Goal: Transaction & Acquisition: Purchase product/service

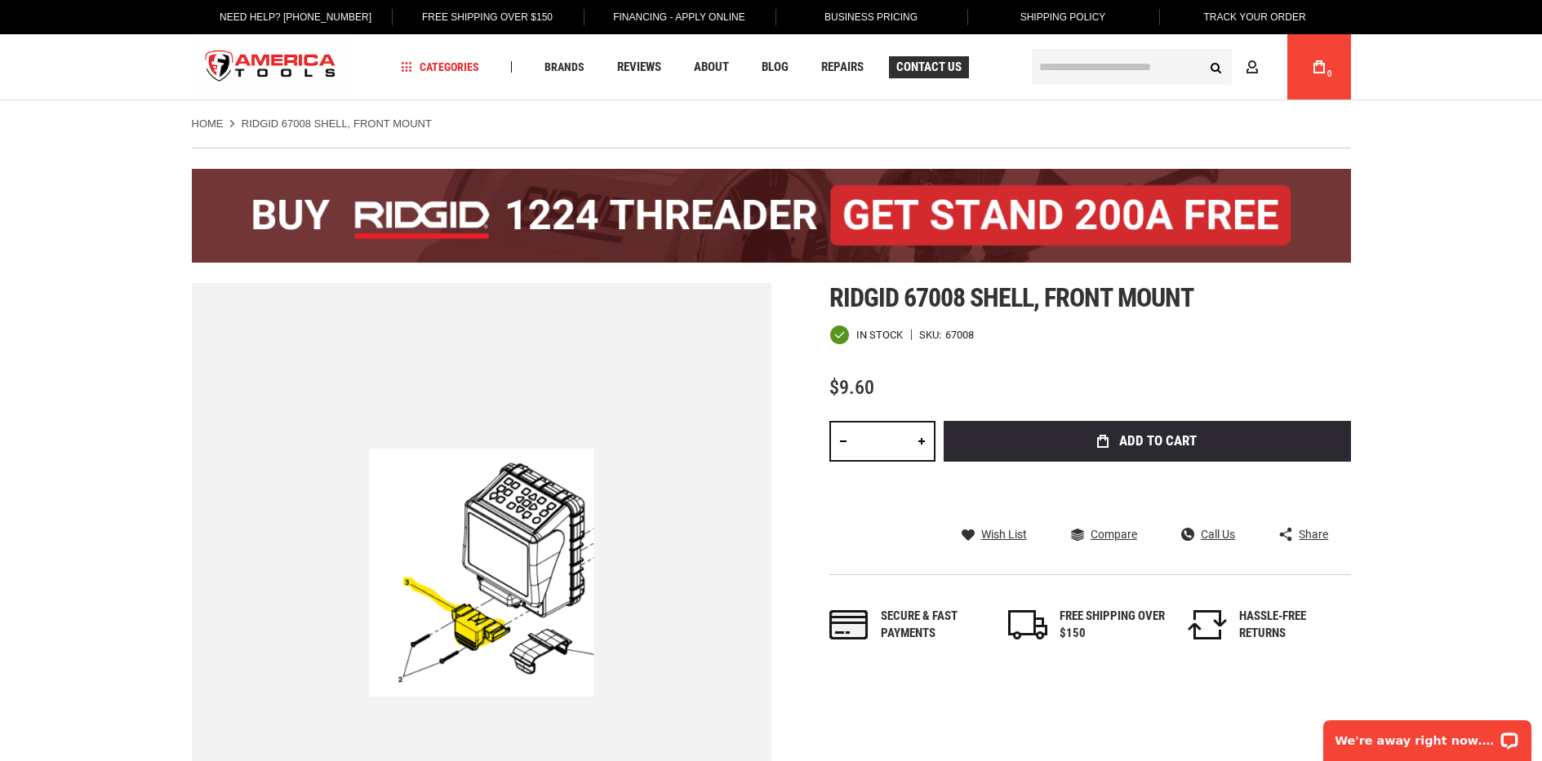
click at [908, 73] on span "Contact Us" at bounding box center [928, 67] width 65 height 12
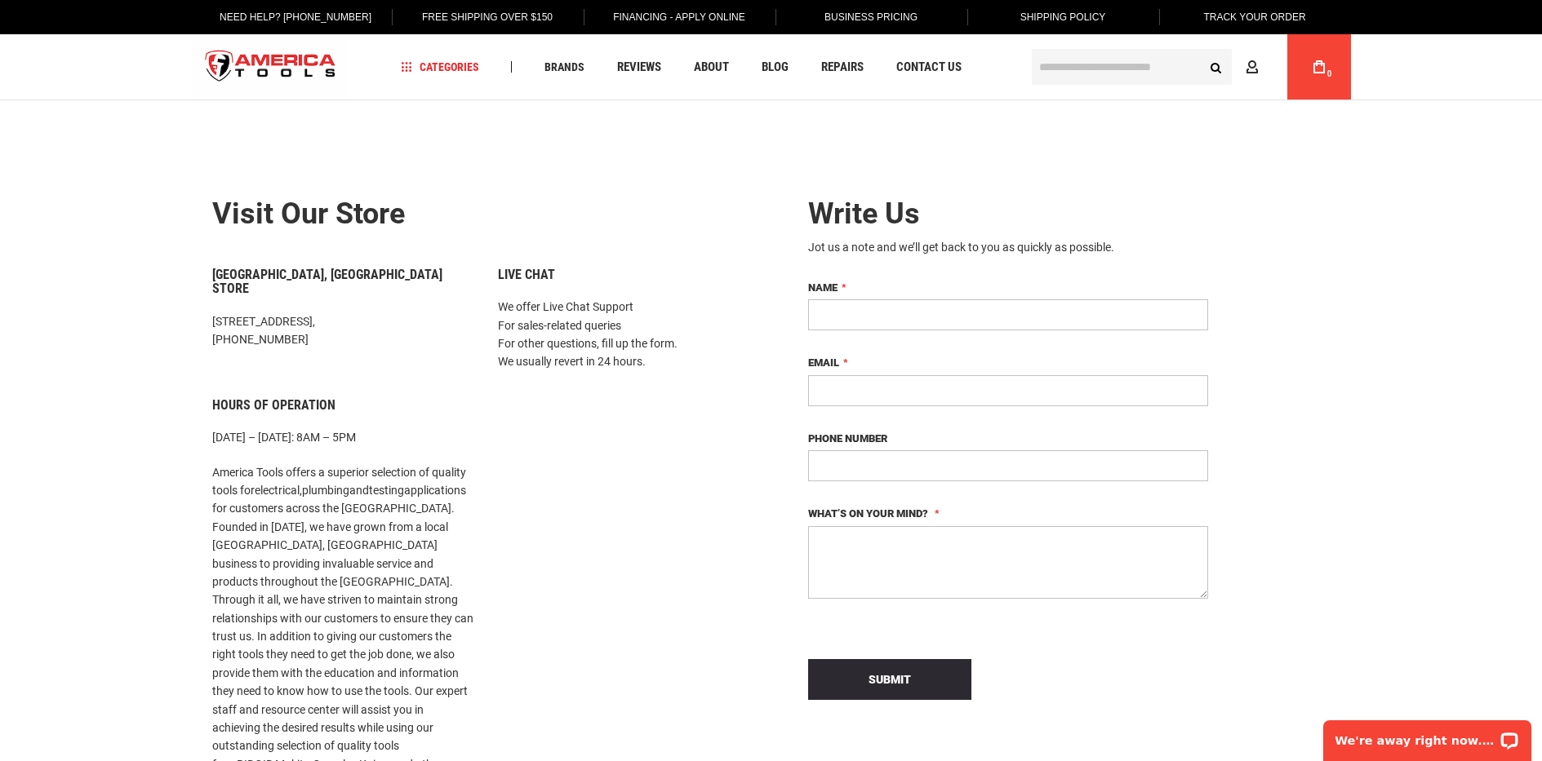
drag, startPoint x: 415, startPoint y: 308, endPoint x: 255, endPoint y: 304, distance: 160.0
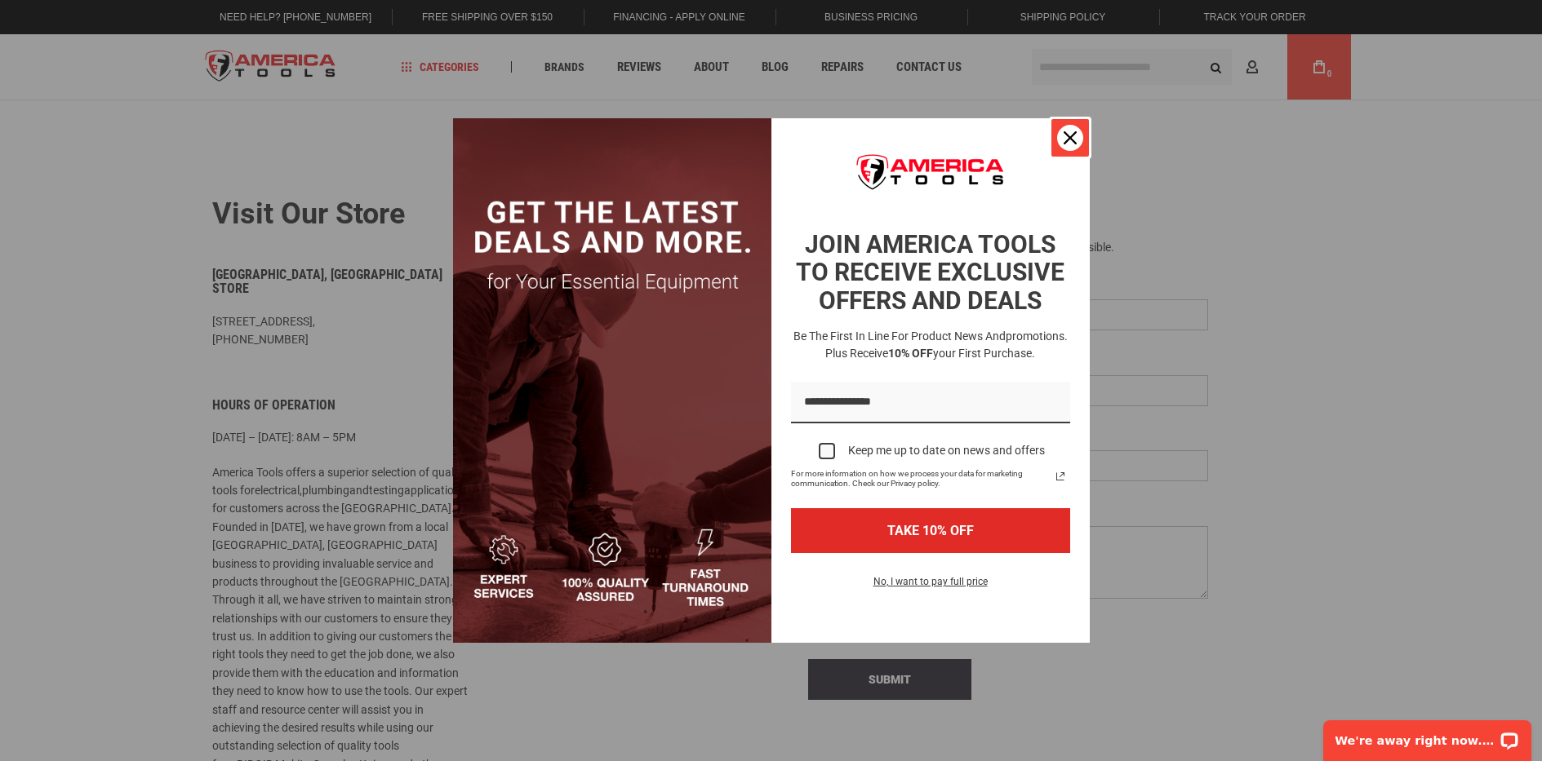
click at [1070, 140] on icon "close icon" at bounding box center [1069, 137] width 13 height 13
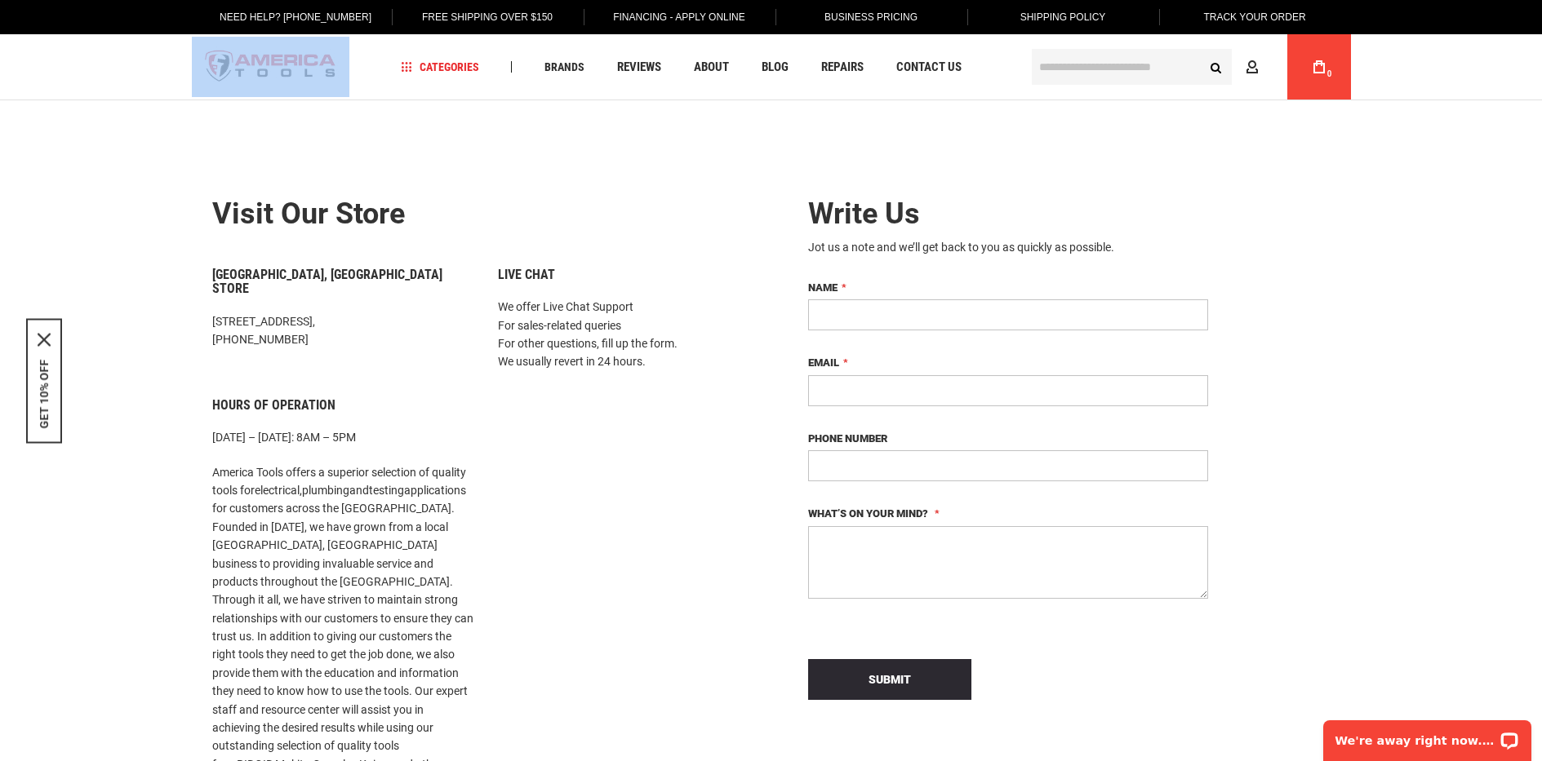
drag, startPoint x: 365, startPoint y: 71, endPoint x: 223, endPoint y: 67, distance: 142.1
click at [223, 67] on div "Navigation Categories Plumbing Tools Drain Cleaning Diagnostics Pressing Saws" at bounding box center [771, 66] width 1159 height 65
drag, startPoint x: 498, startPoint y: 175, endPoint x: 482, endPoint y: 158, distance: 24.3
click at [495, 171] on div "Contact Us in Miami FL – America Tools Write Us Jot us a note and we’ll get bac…" at bounding box center [771, 570] width 1183 height 875
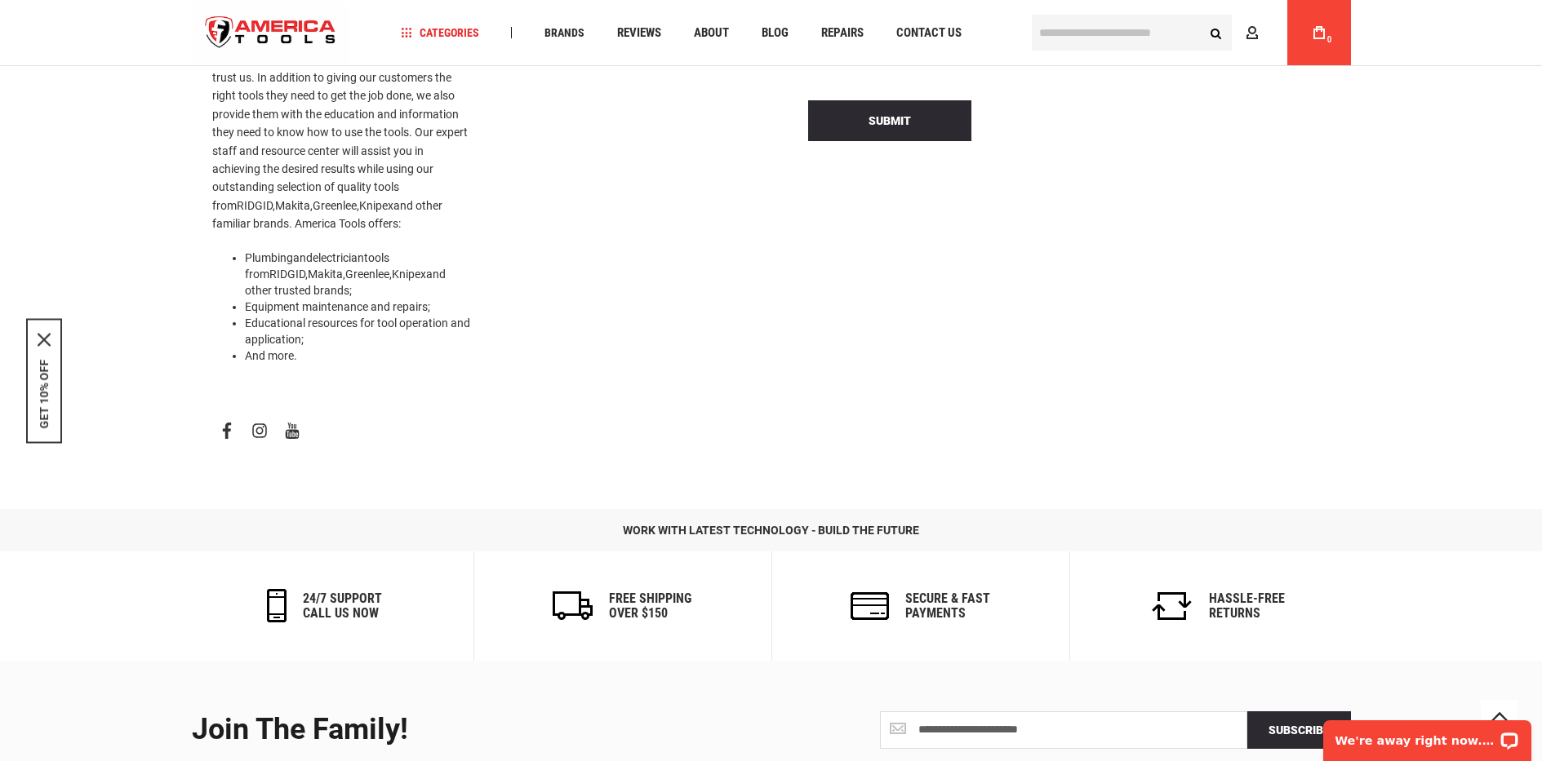
scroll to position [571, 0]
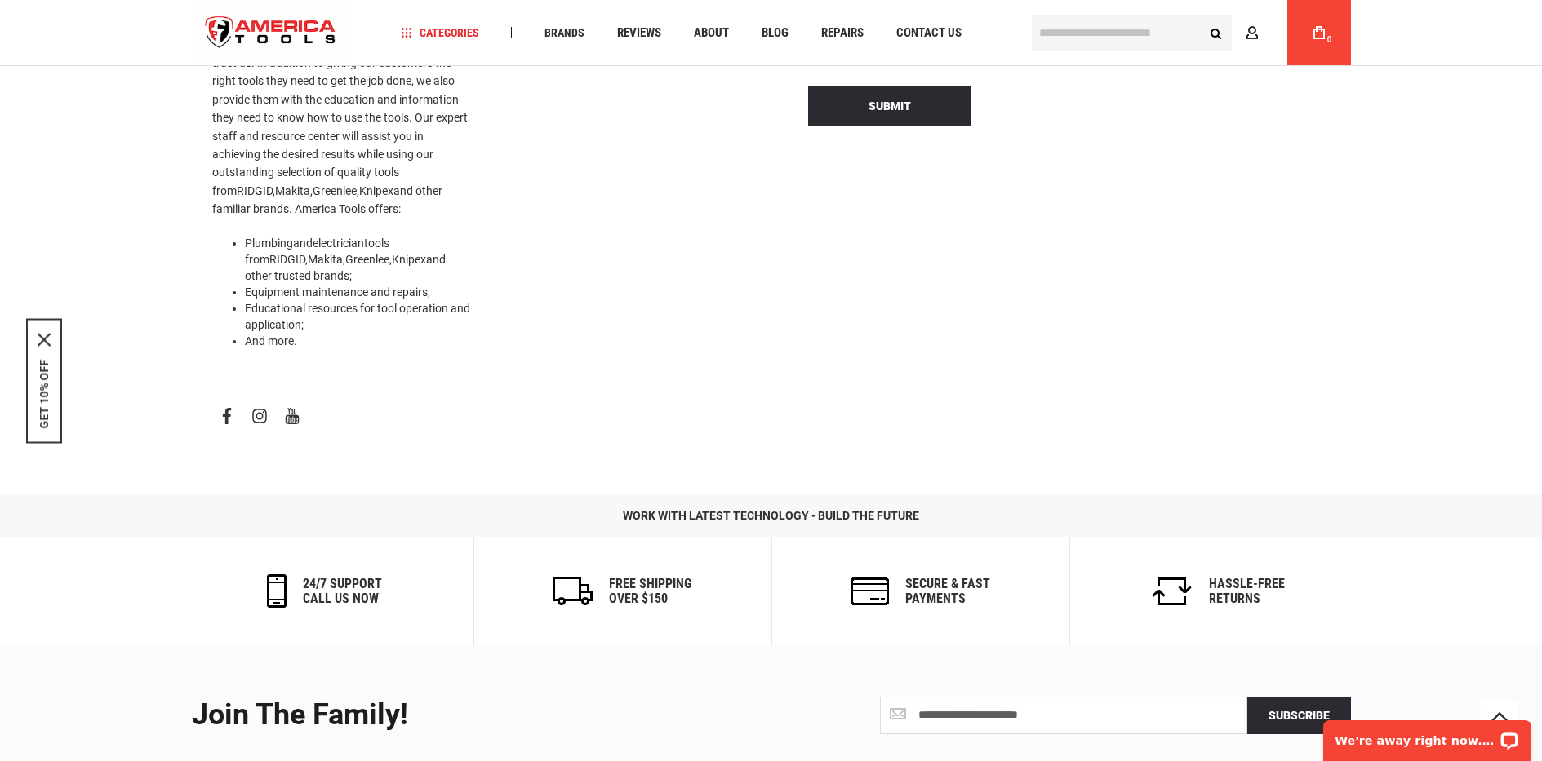
click at [222, 402] on link "facebook" at bounding box center [226, 416] width 29 height 28
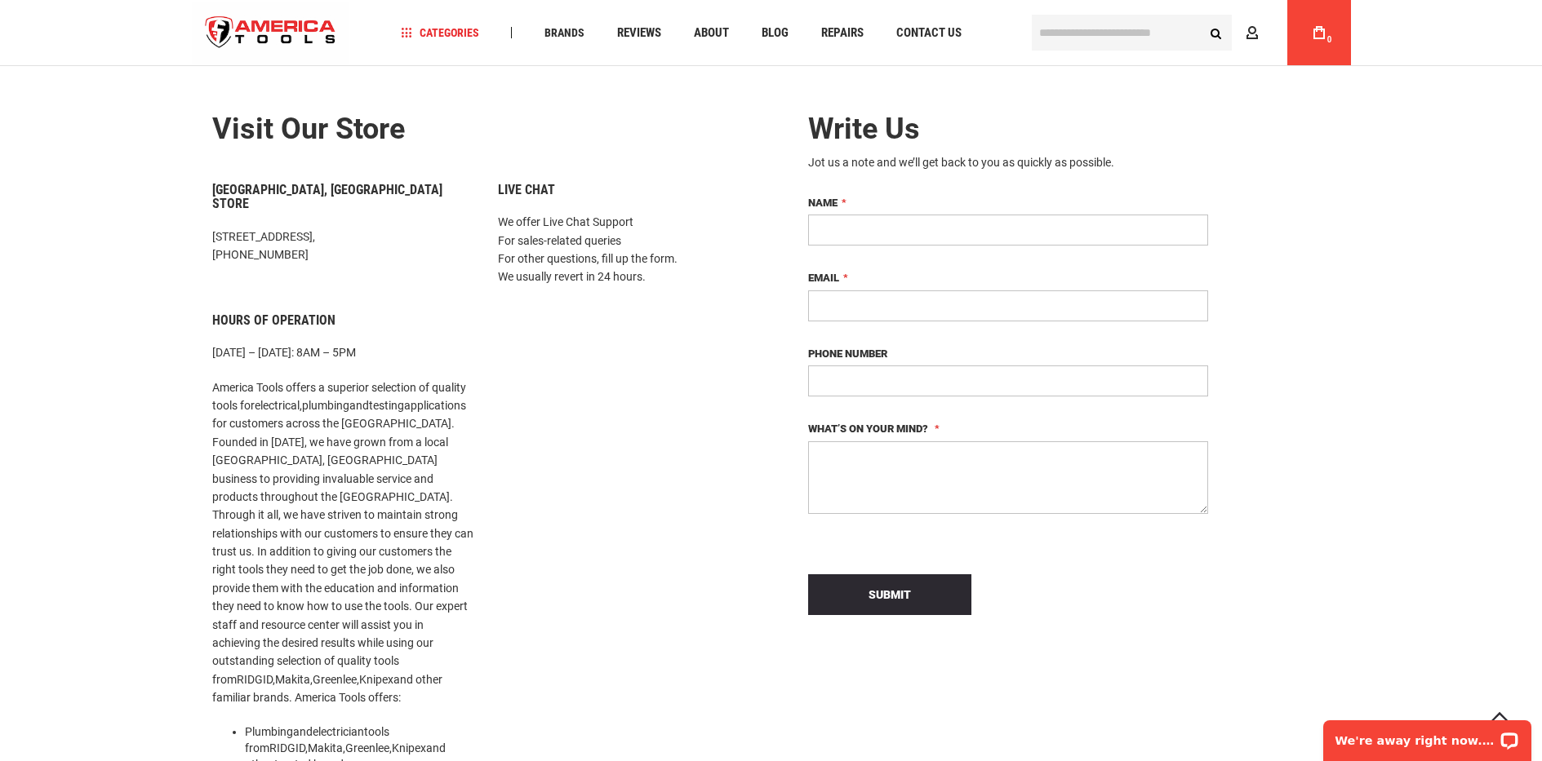
drag, startPoint x: 335, startPoint y: 231, endPoint x: 291, endPoint y: 242, distance: 45.5
click at [291, 242] on p "1157 NW 159th Dr, Miami, FL 33169, +1 305-513-9914" at bounding box center [342, 246] width 261 height 37
click at [333, 242] on p "1157 NW 159th Dr, Miami, FL 33169, +1 305-513-9914" at bounding box center [342, 246] width 261 height 37
drag, startPoint x: 320, startPoint y: 242, endPoint x: 226, endPoint y: 247, distance: 94.0
click at [226, 247] on p "1157 NW 159th Dr, Miami, FL 33169, +1 305-513-9914" at bounding box center [342, 246] width 261 height 37
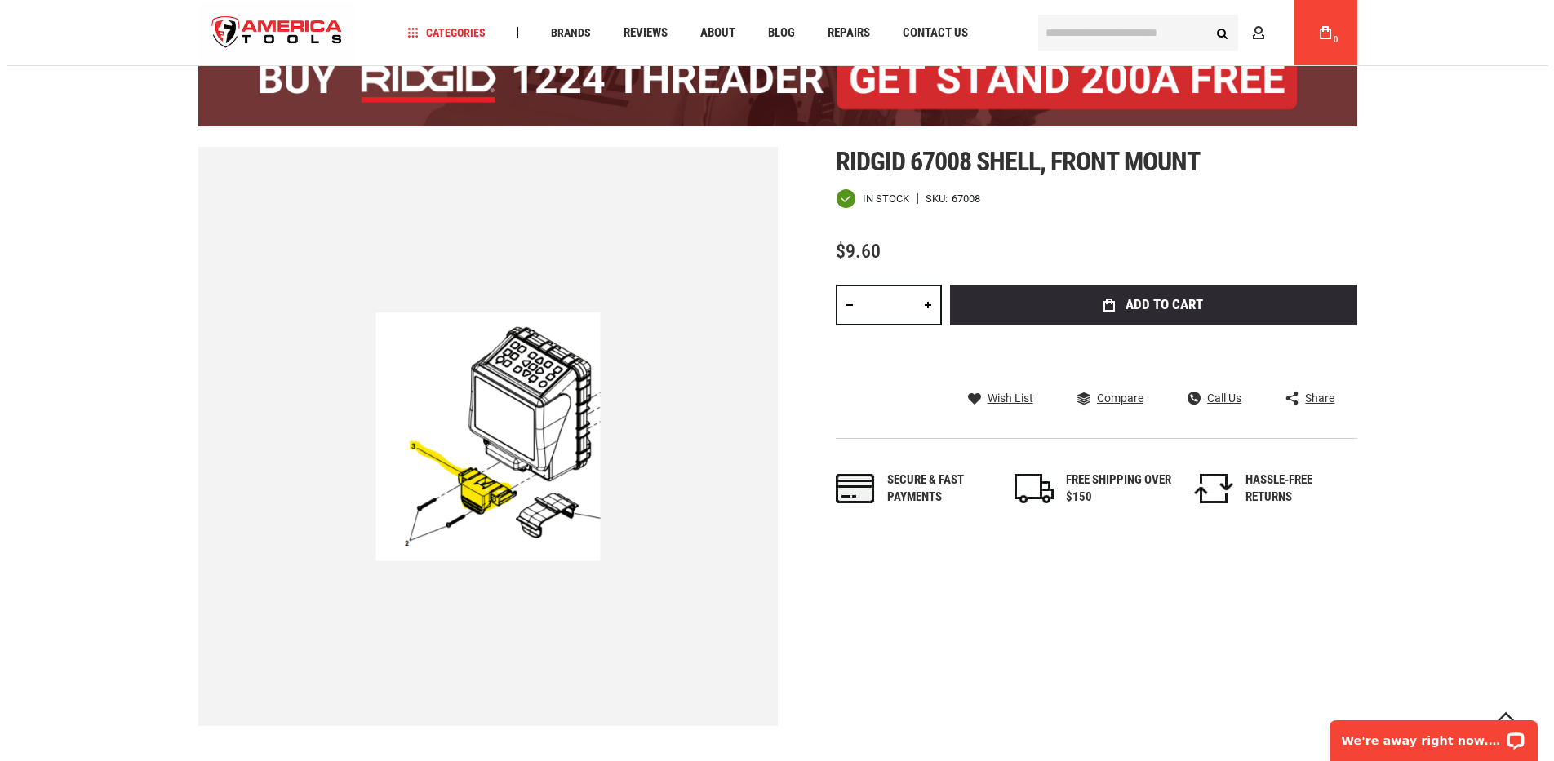
scroll to position [163, 0]
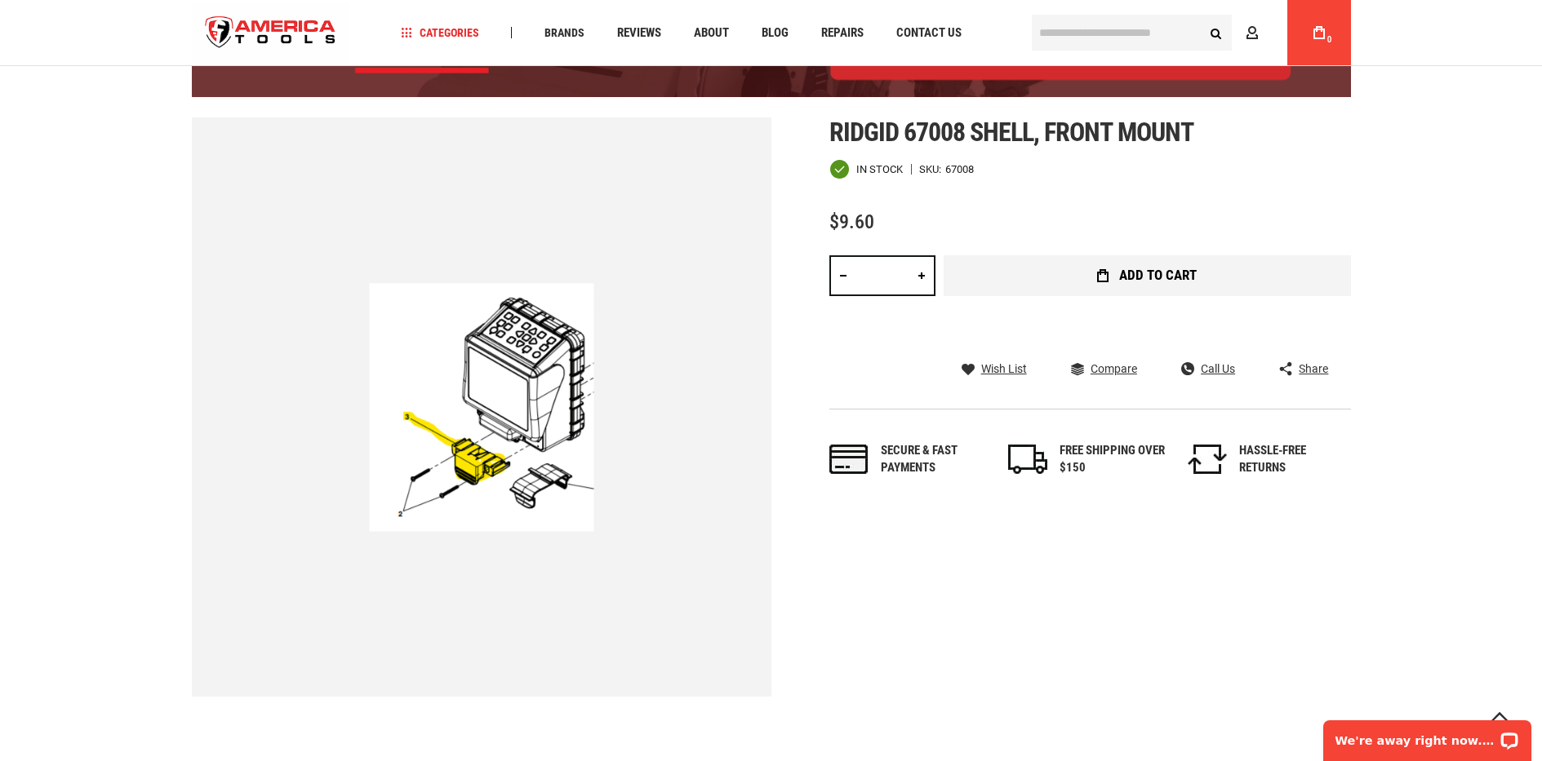
click at [1189, 282] on span "Add to Cart" at bounding box center [1158, 276] width 78 height 14
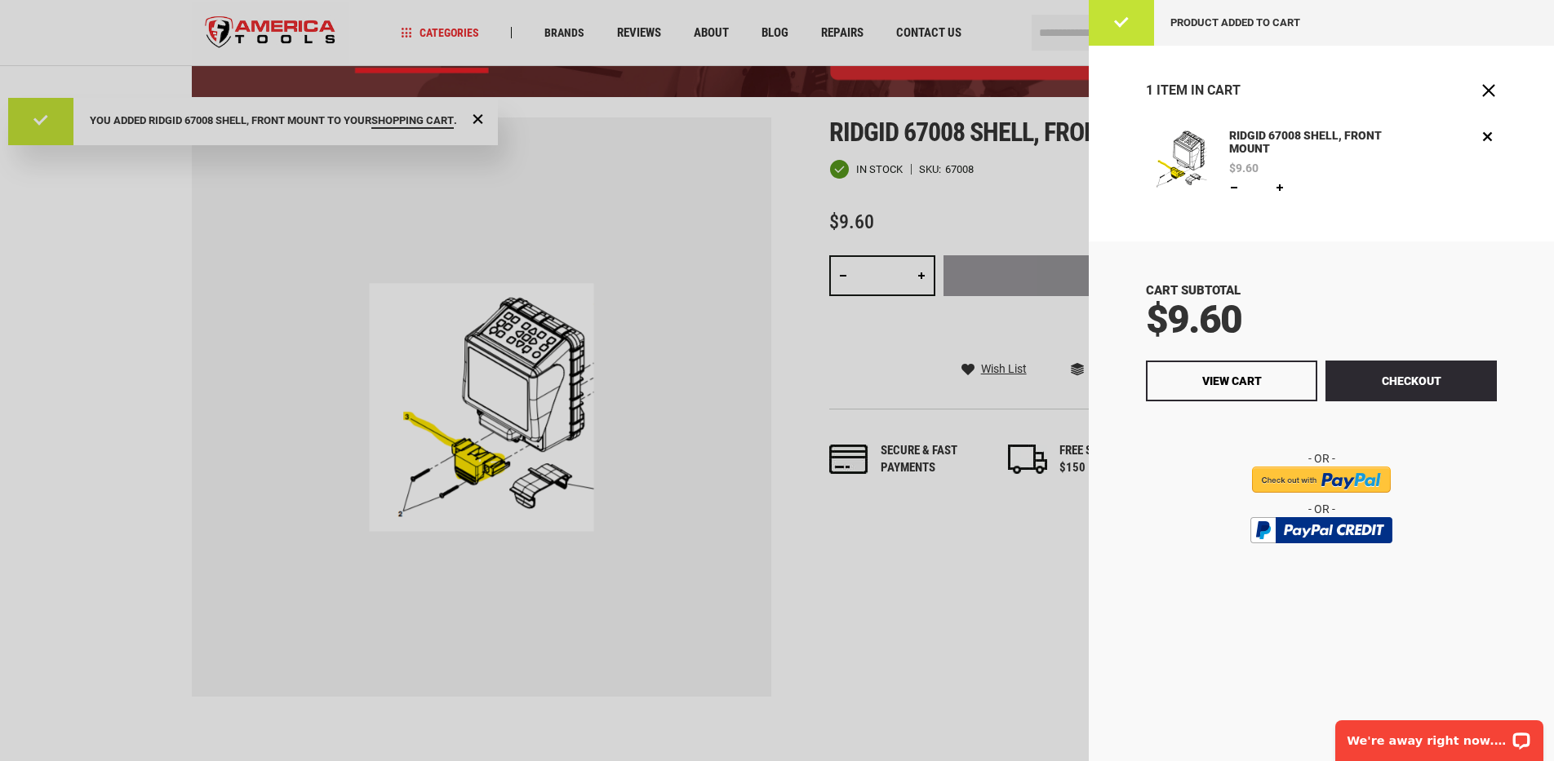
scroll to position [0, 0]
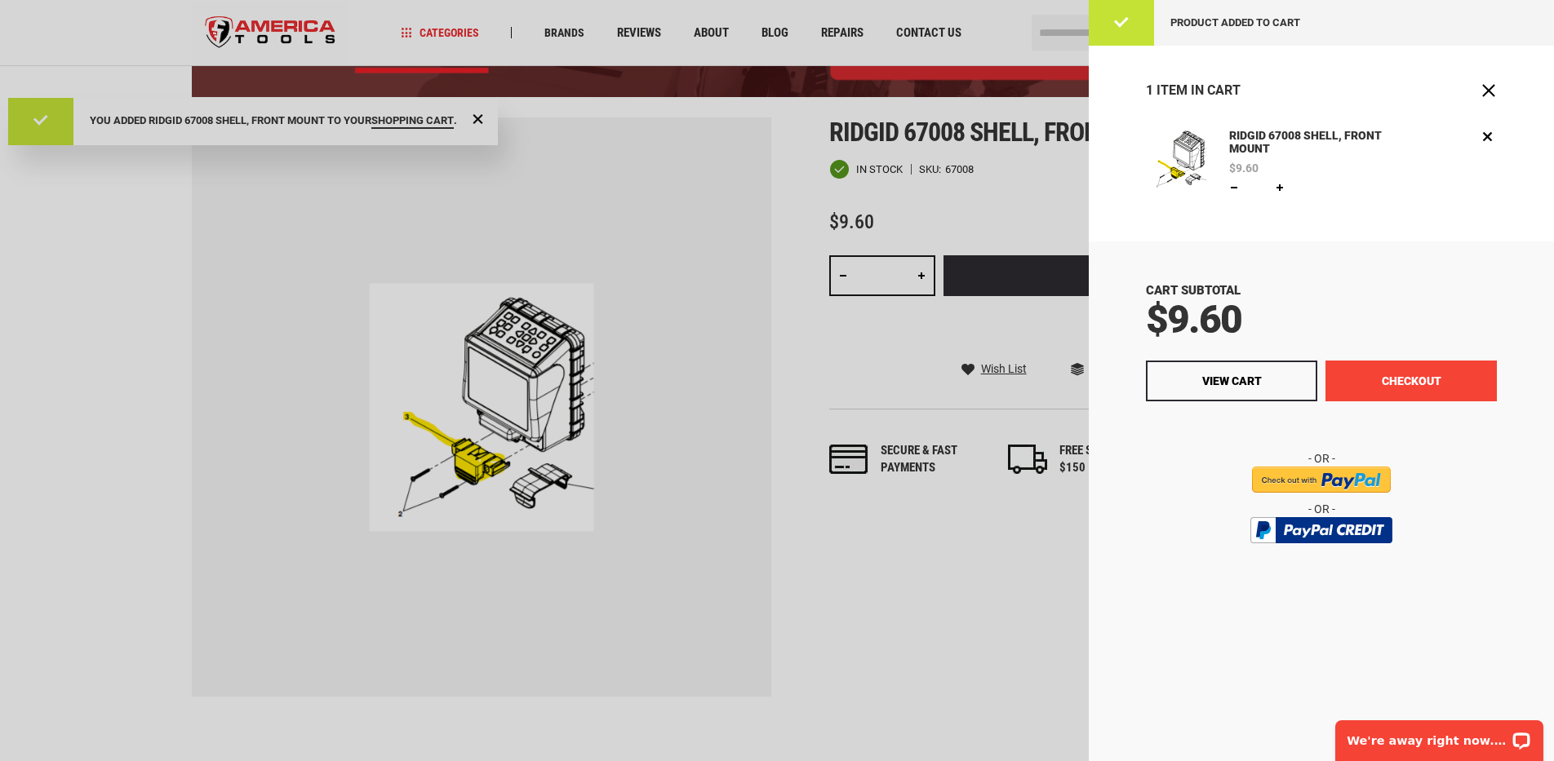
click at [1397, 391] on button "Checkout" at bounding box center [1410, 381] width 171 height 41
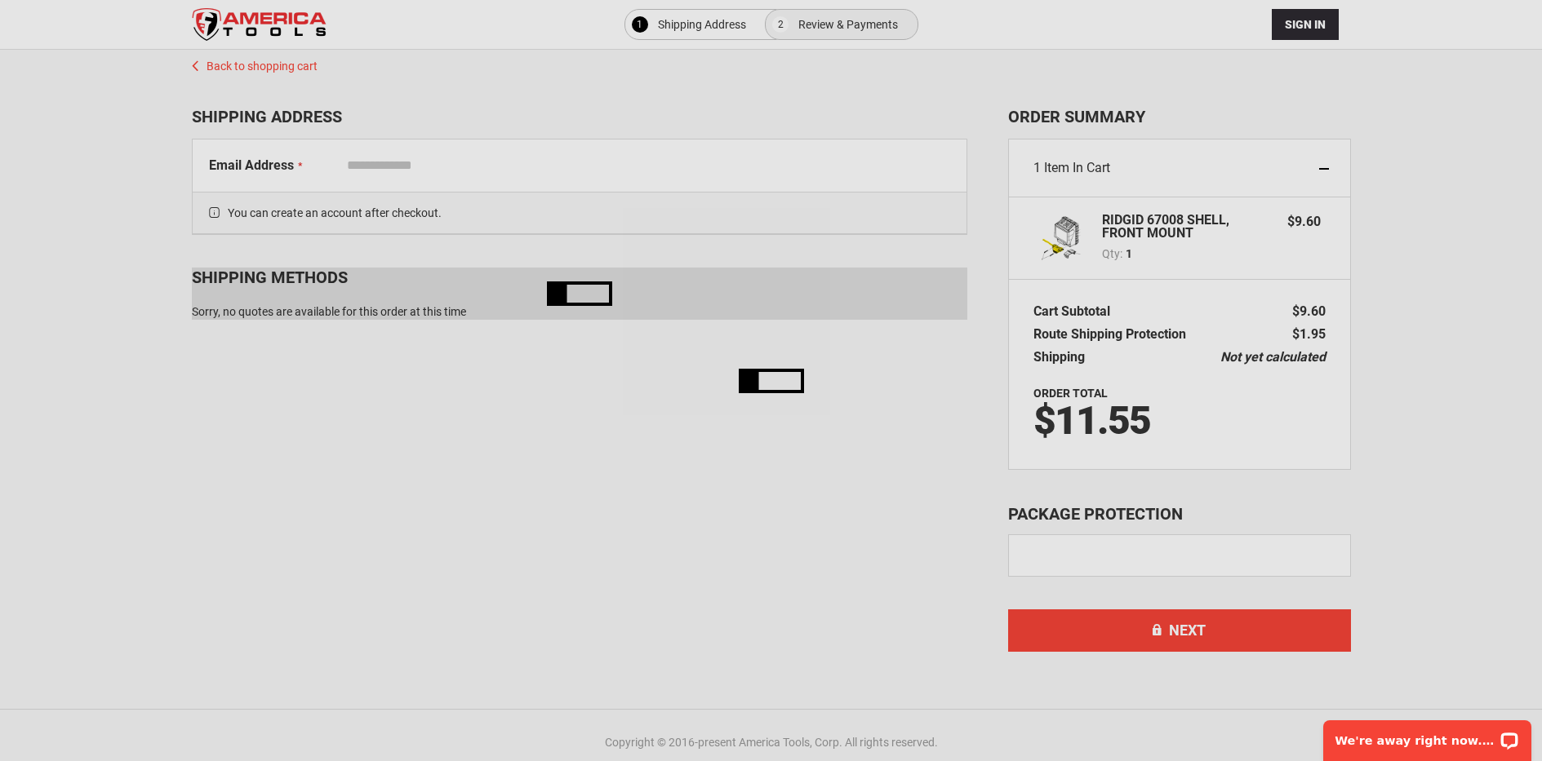
select select "**"
